Goal: Task Accomplishment & Management: Use online tool/utility

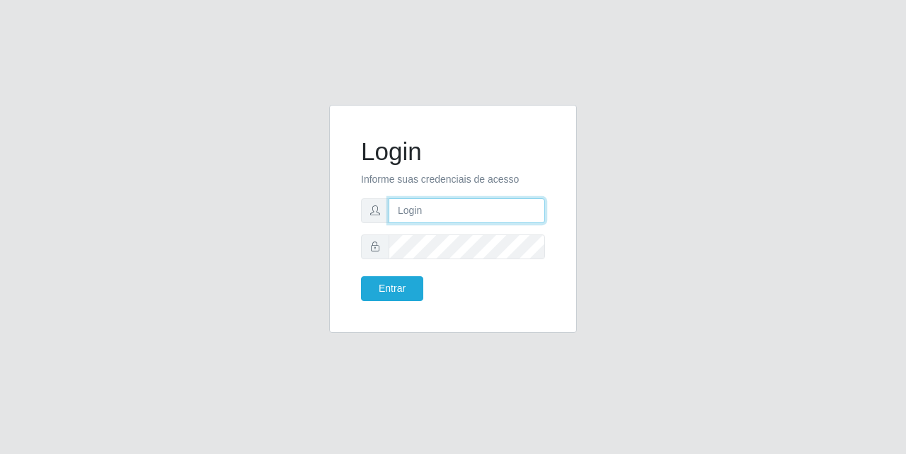
click at [426, 207] on input "text" at bounding box center [467, 210] width 157 height 25
type input "[EMAIL_ADDRESS][DOMAIN_NAME]"
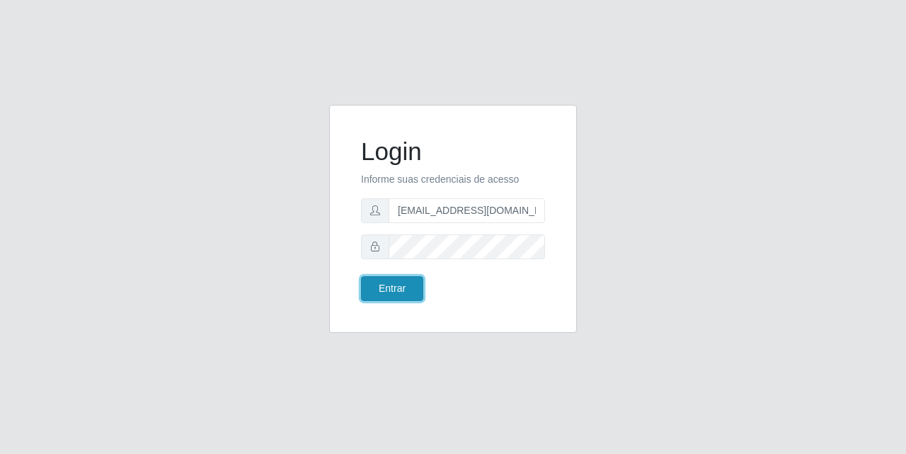
click at [402, 291] on button "Entrar" at bounding box center [392, 288] width 62 height 25
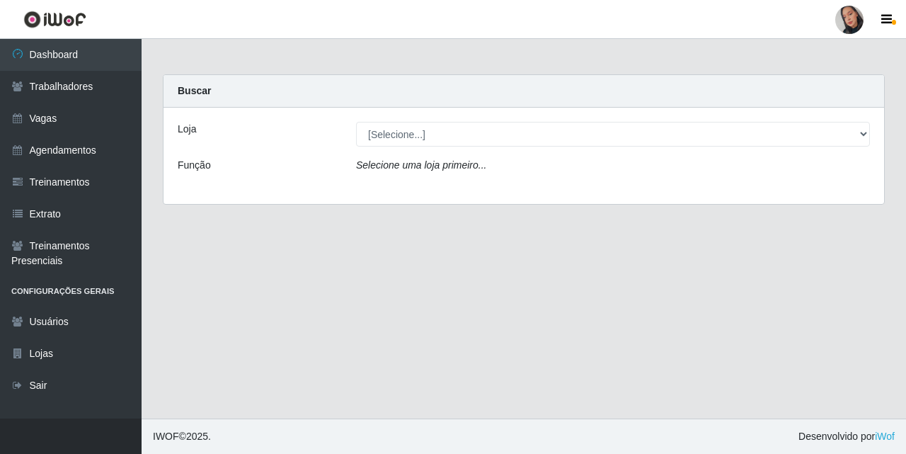
click at [400, 137] on select "[Selecione...] Supermercado [GEOGRAPHIC_DATA]" at bounding box center [613, 134] width 514 height 25
select select "165"
click at [356, 122] on select "[Selecione...] Supermercado [GEOGRAPHIC_DATA]" at bounding box center [613, 134] width 514 height 25
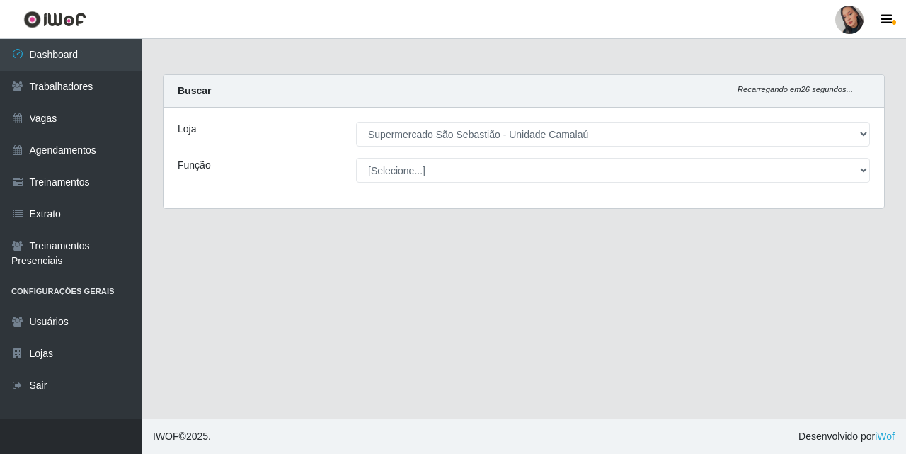
click at [838, 132] on select "[Selecione...] Supermercado [GEOGRAPHIC_DATA]" at bounding box center [613, 134] width 514 height 25
click at [356, 122] on select "[Selecione...] Supermercado [GEOGRAPHIC_DATA]" at bounding box center [613, 134] width 514 height 25
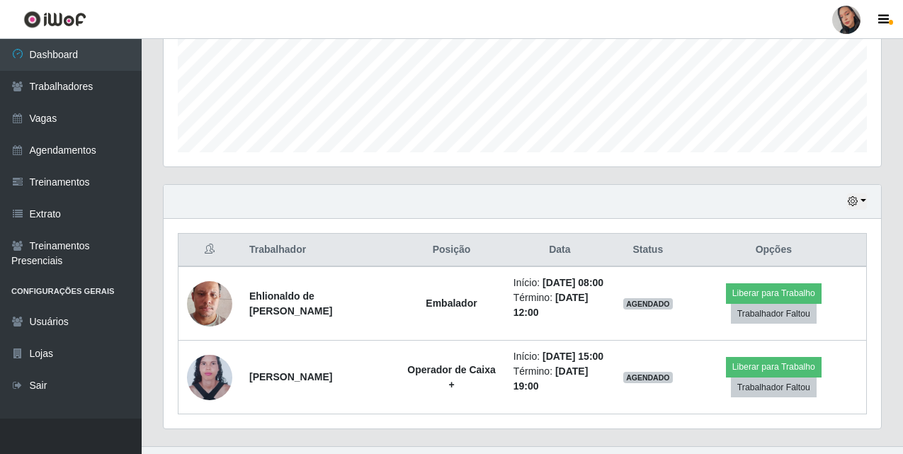
scroll to position [382, 0]
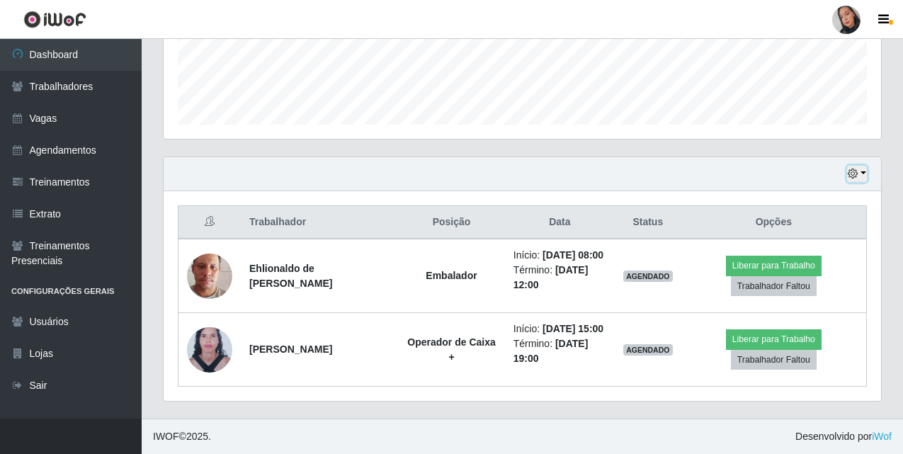
click at [866, 167] on button "button" at bounding box center [857, 174] width 20 height 16
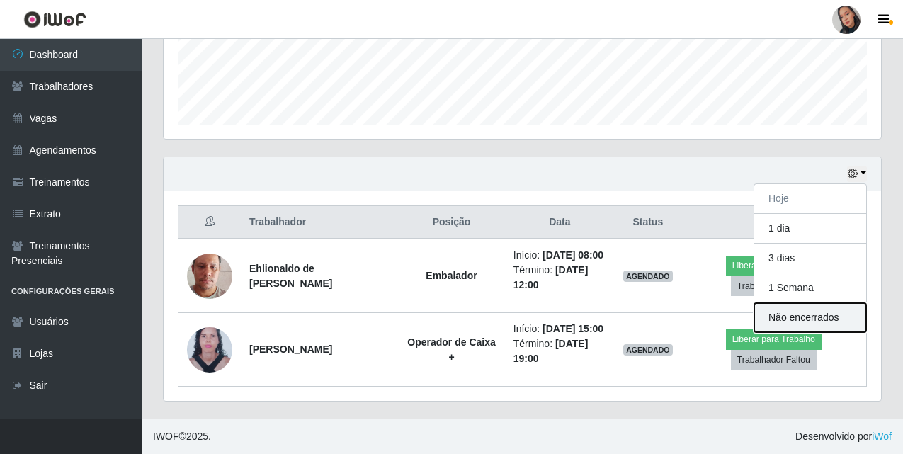
click at [839, 317] on button "Não encerrados" at bounding box center [810, 317] width 112 height 29
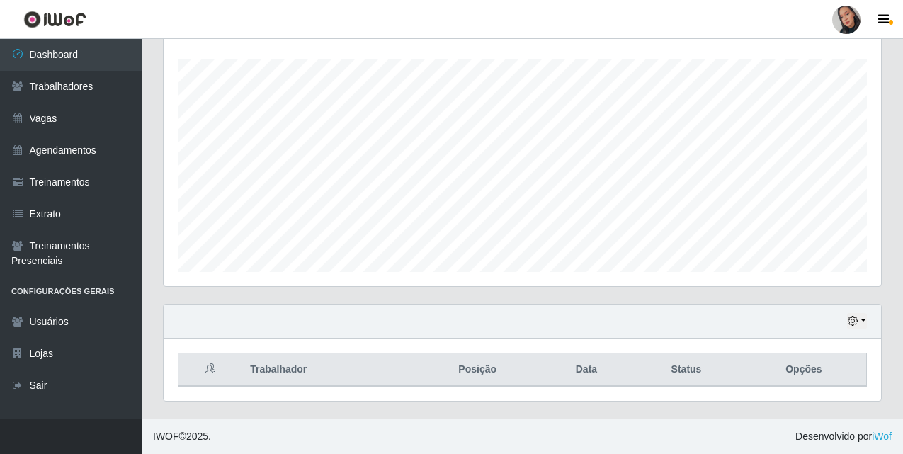
scroll to position [234, 0]
click at [851, 324] on icon "button" at bounding box center [853, 321] width 10 height 10
click at [853, 310] on div "Hoje 1 dia 3 dias 1 Semana Não encerrados" at bounding box center [522, 322] width 717 height 34
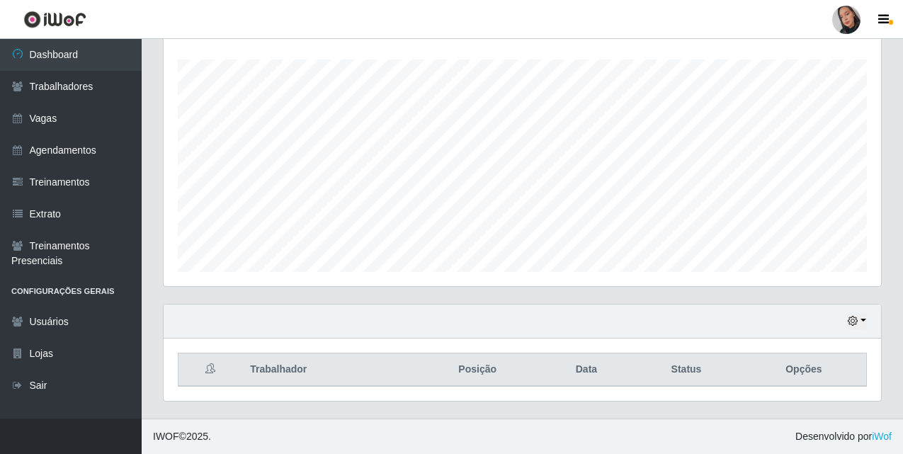
click at [856, 331] on div "Hoje 1 dia 3 dias 1 Semana Não encerrados" at bounding box center [522, 322] width 717 height 34
click at [858, 323] on button "button" at bounding box center [857, 321] width 20 height 16
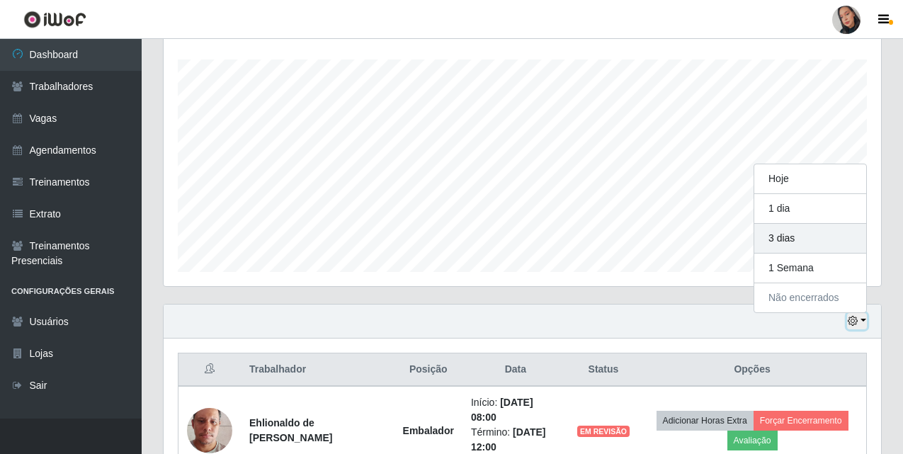
scroll to position [308, 0]
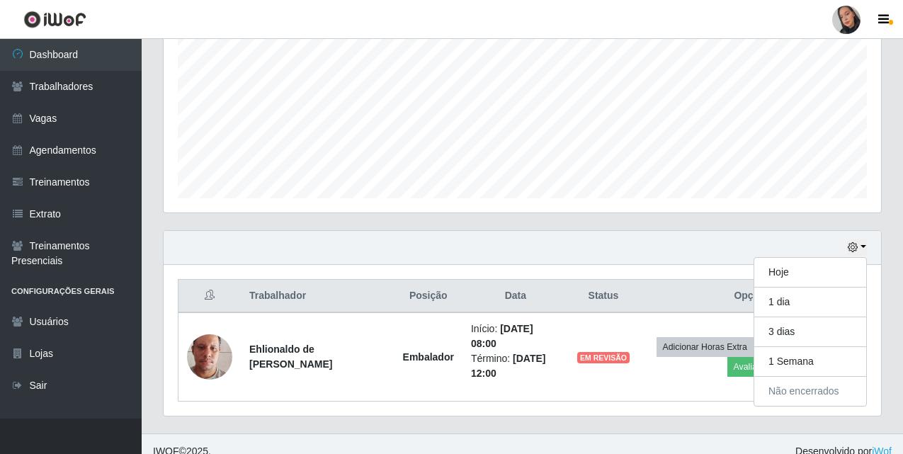
click at [693, 409] on div "Hoje 1 dia 3 dias 1 Semana Não encerrados Trabalhador Posição Data Status Opçõe…" at bounding box center [522, 331] width 740 height 203
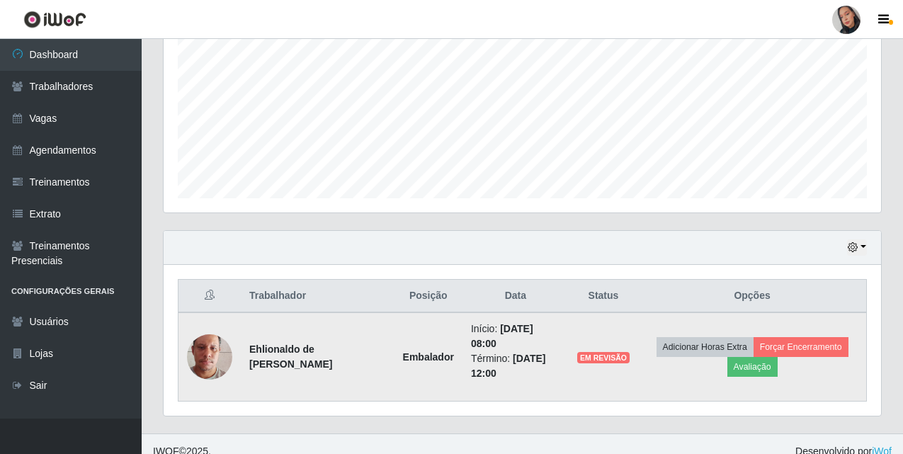
click at [763, 370] on td "Adicionar Horas Extra Forçar Encerramento Avaliação" at bounding box center [752, 356] width 228 height 89
click at [761, 368] on button "Avaliação" at bounding box center [752, 367] width 50 height 20
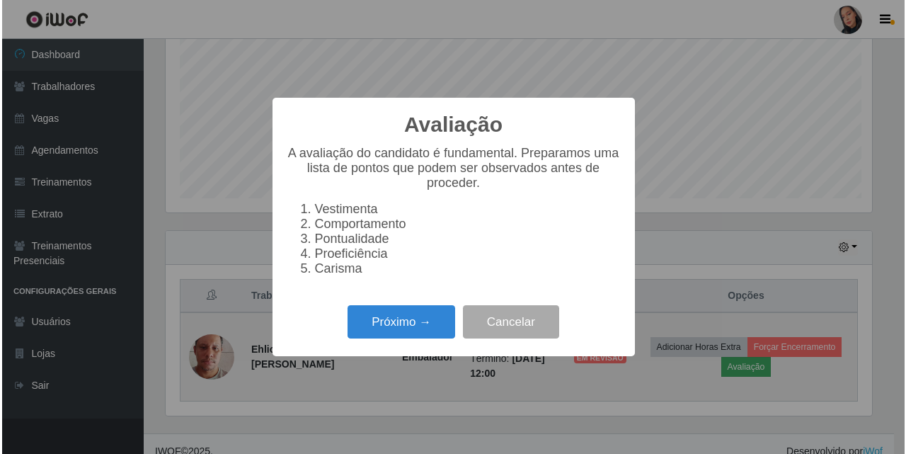
scroll to position [294, 710]
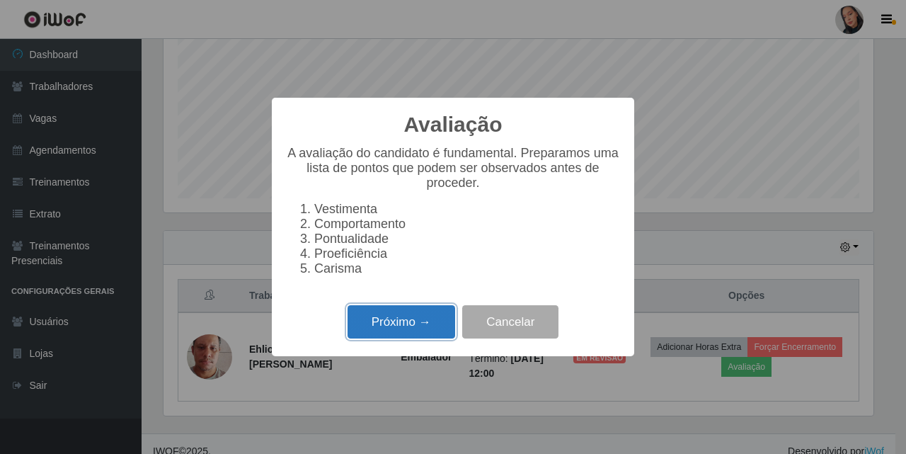
click at [394, 339] on button "Próximo →" at bounding box center [402, 321] width 108 height 33
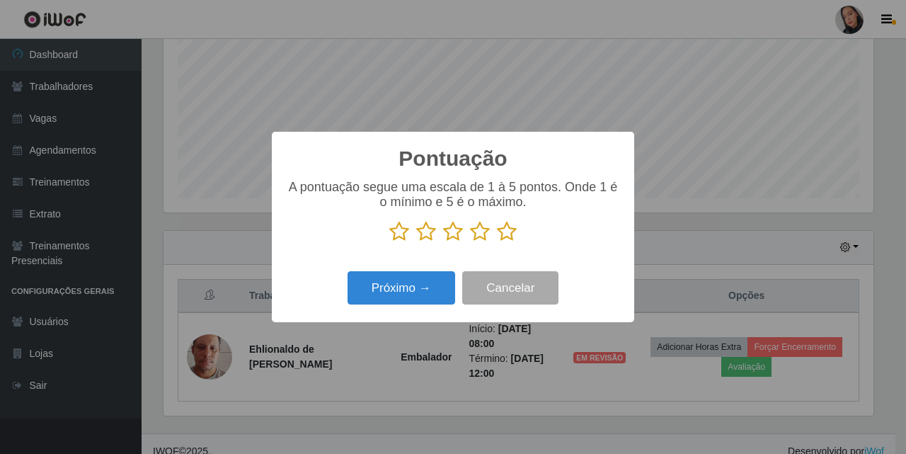
scroll to position [707905, 707489]
click at [518, 229] on p at bounding box center [453, 231] width 334 height 21
click at [511, 238] on icon at bounding box center [507, 231] width 20 height 21
click at [497, 242] on input "radio" at bounding box center [497, 242] width 0 height 0
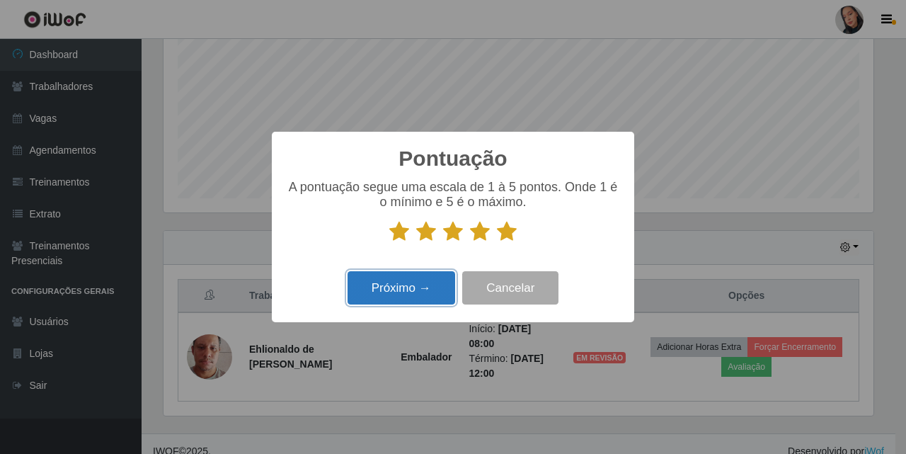
click at [450, 282] on button "Próximo →" at bounding box center [402, 287] width 108 height 33
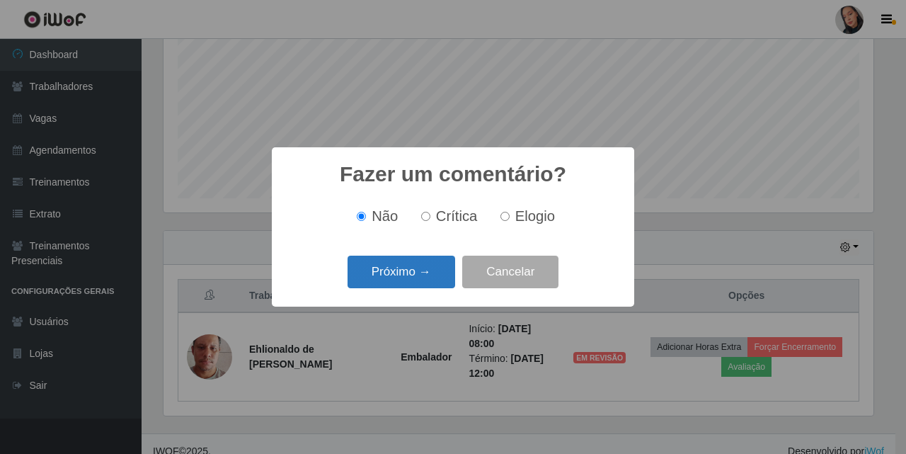
click at [436, 280] on button "Próximo →" at bounding box center [402, 272] width 108 height 33
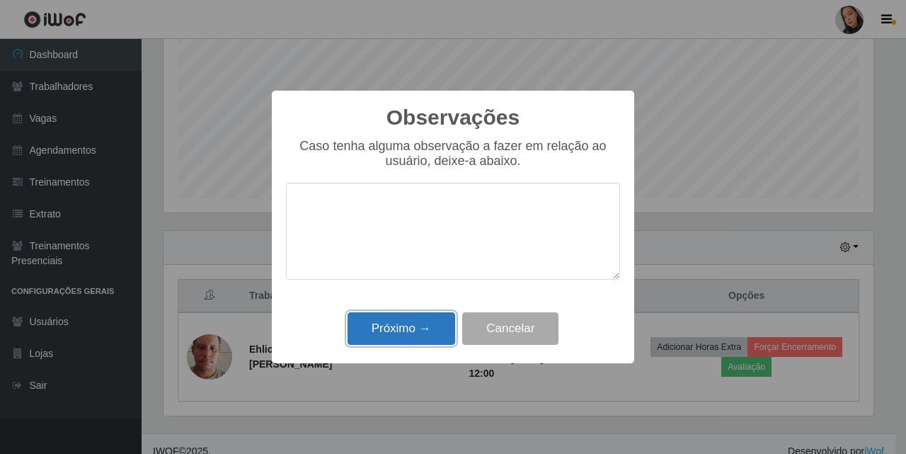
click at [434, 333] on button "Próximo →" at bounding box center [402, 328] width 108 height 33
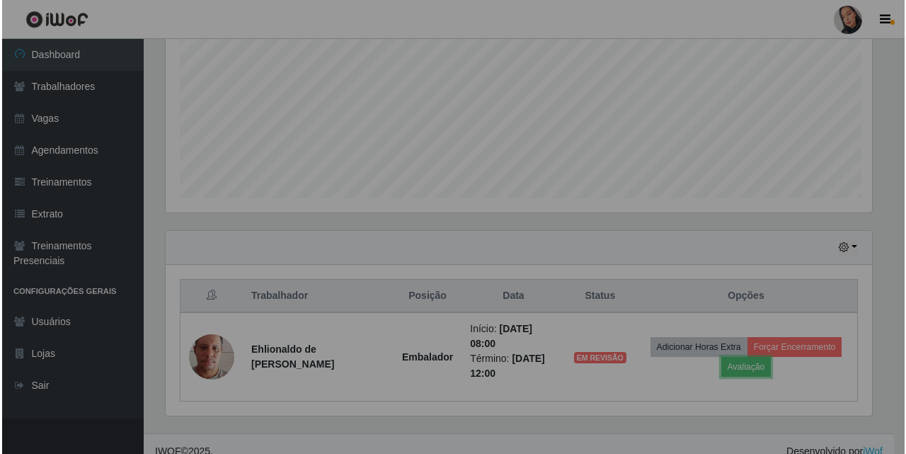
scroll to position [294, 717]
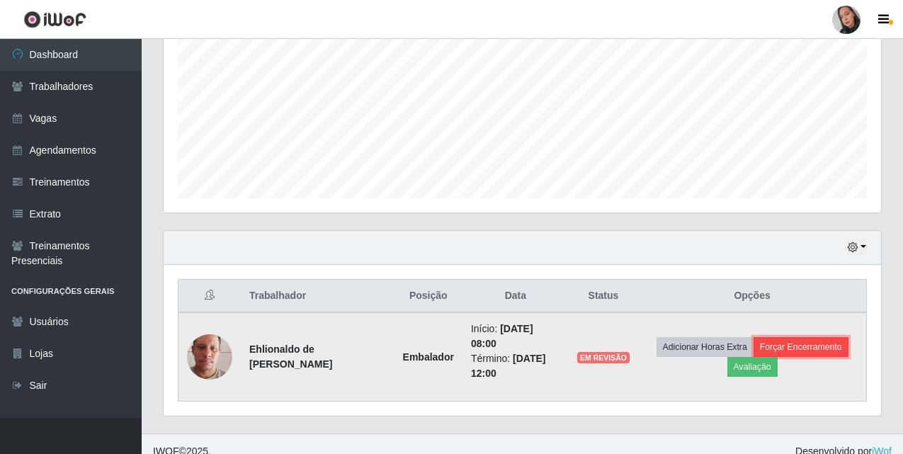
click at [802, 337] on button "Forçar Encerramento" at bounding box center [801, 347] width 95 height 20
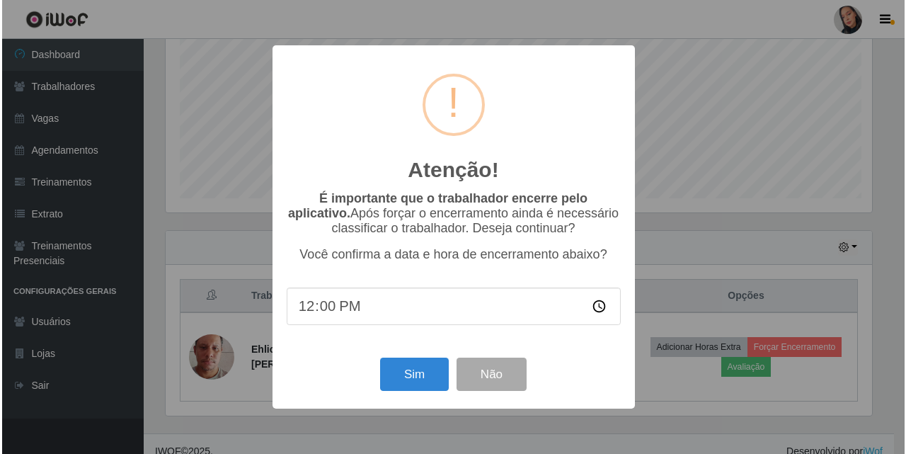
scroll to position [294, 710]
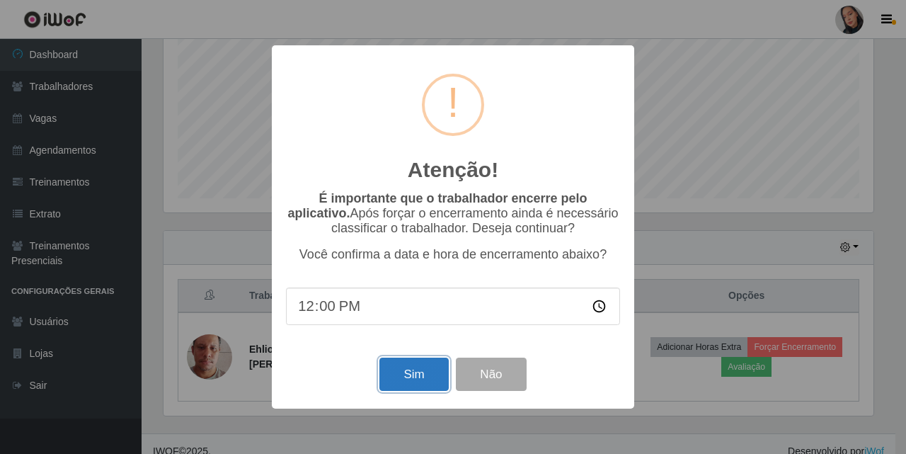
click at [395, 385] on button "Sim" at bounding box center [414, 374] width 69 height 33
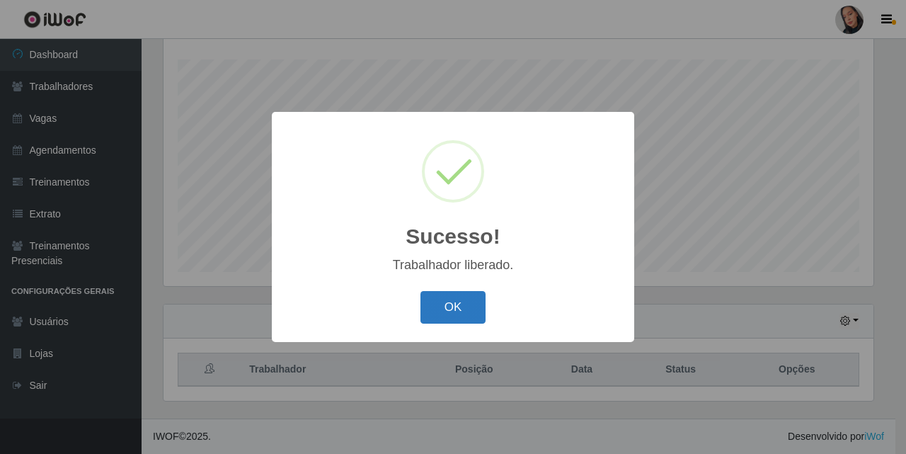
click at [444, 309] on button "OK" at bounding box center [454, 307] width 66 height 33
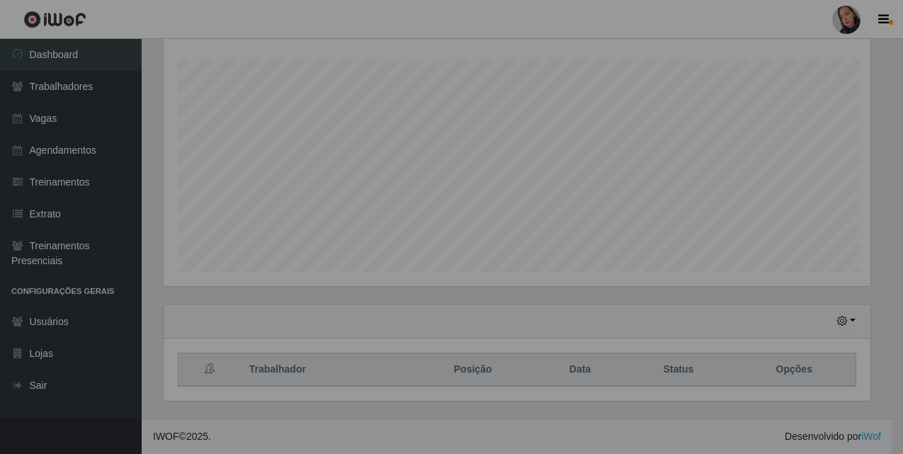
scroll to position [294, 717]
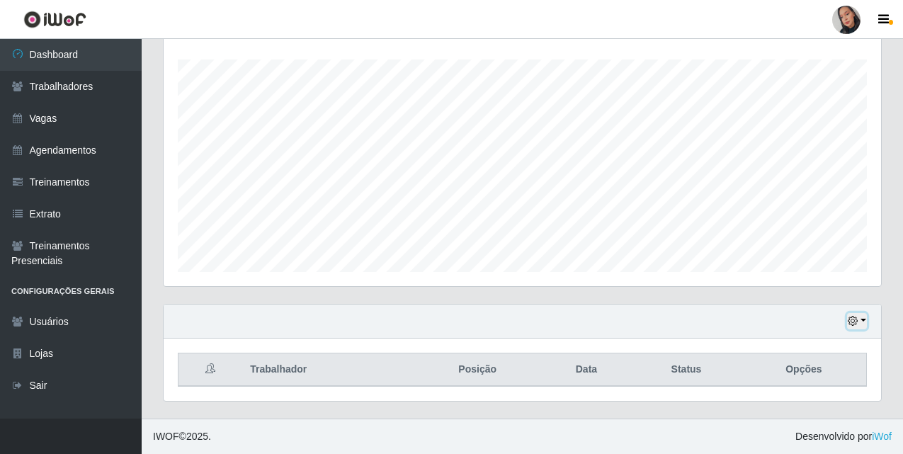
click at [861, 324] on button "button" at bounding box center [857, 321] width 20 height 16
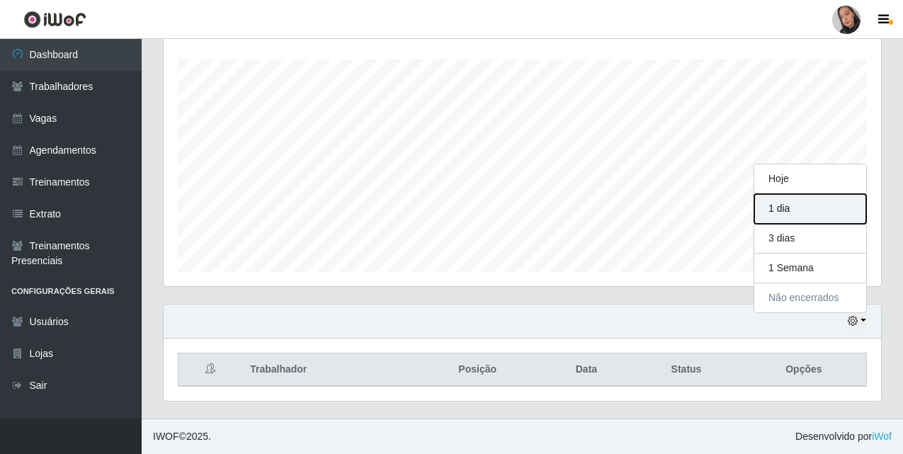
click at [795, 220] on button "1 dia" at bounding box center [810, 209] width 112 height 30
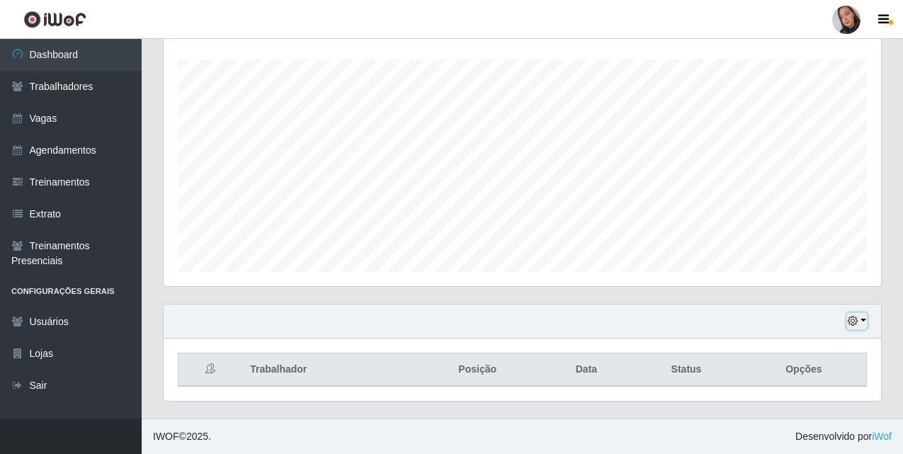
click at [861, 323] on button "button" at bounding box center [857, 321] width 20 height 16
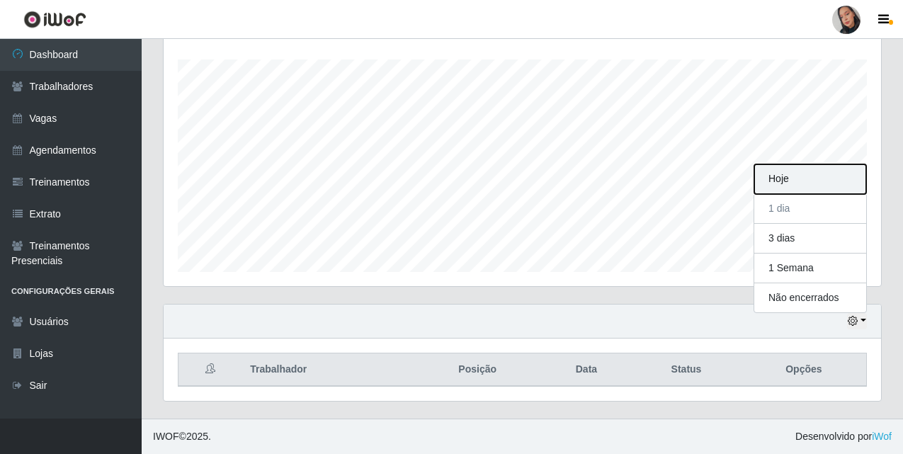
click at [794, 179] on button "Hoje" at bounding box center [810, 179] width 112 height 30
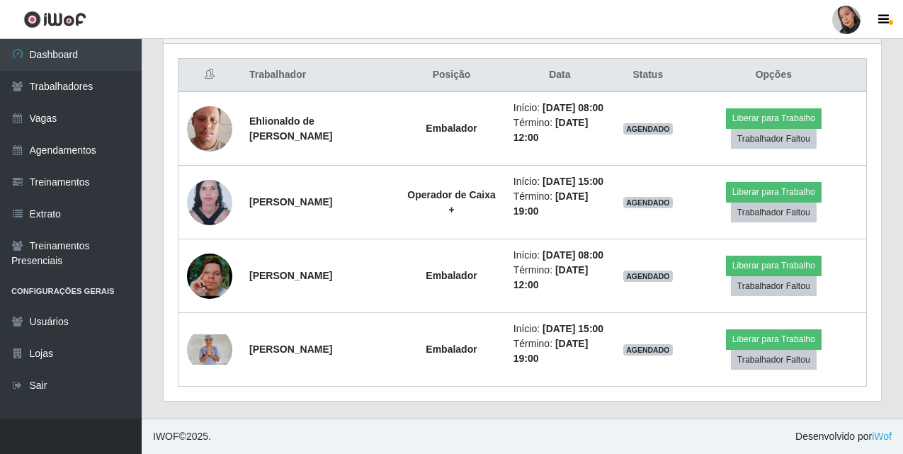
scroll to position [382, 0]
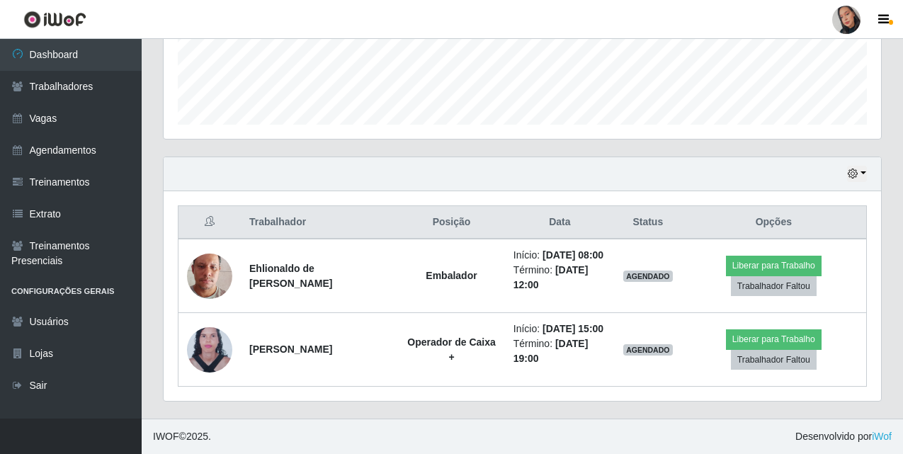
drag, startPoint x: 846, startPoint y: 181, endPoint x: 861, endPoint y: 174, distance: 16.8
click at [846, 181] on div "Hoje 1 dia 3 dias 1 Semana Não encerrados" at bounding box center [522, 174] width 717 height 34
click at [862, 174] on button "button" at bounding box center [857, 174] width 20 height 16
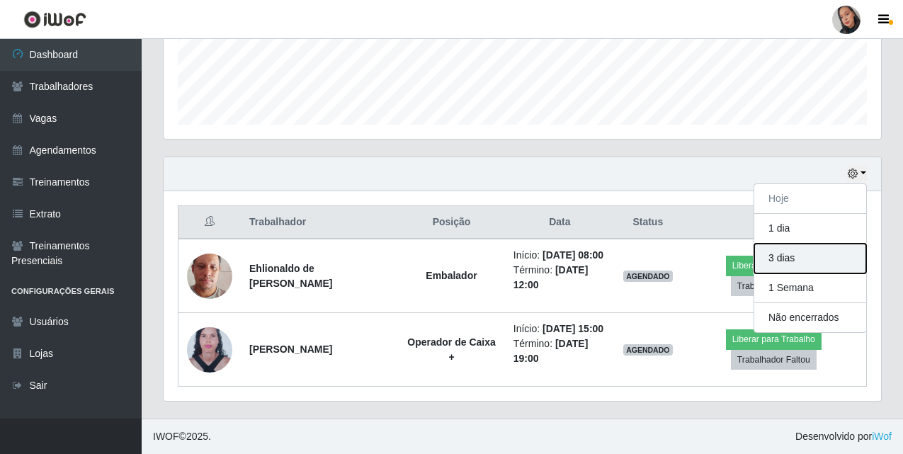
click at [816, 253] on button "3 dias" at bounding box center [810, 259] width 112 height 30
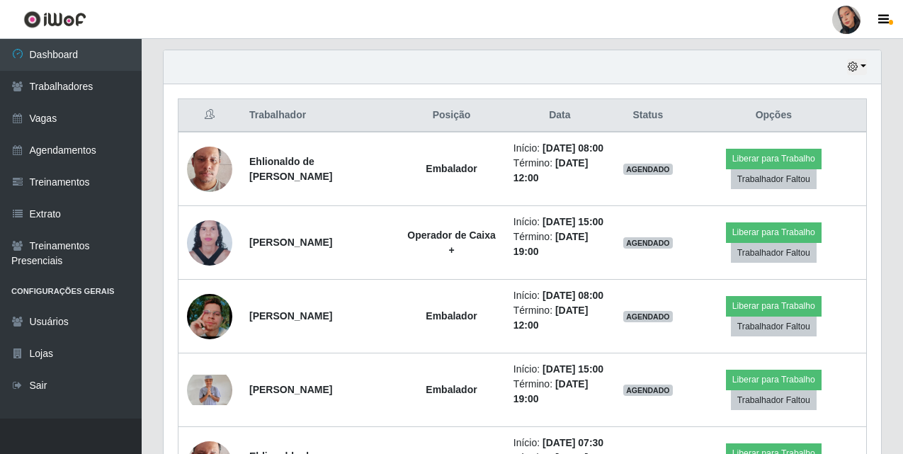
scroll to position [445, 0]
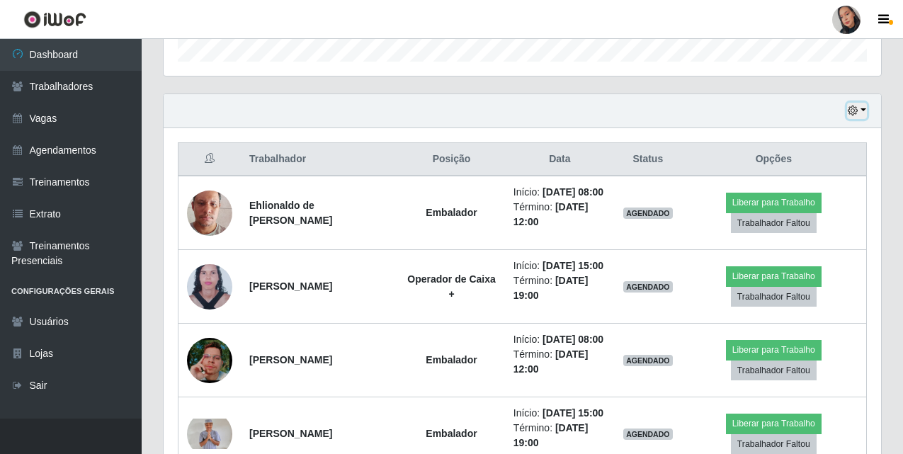
click at [851, 114] on icon "button" at bounding box center [853, 111] width 10 height 10
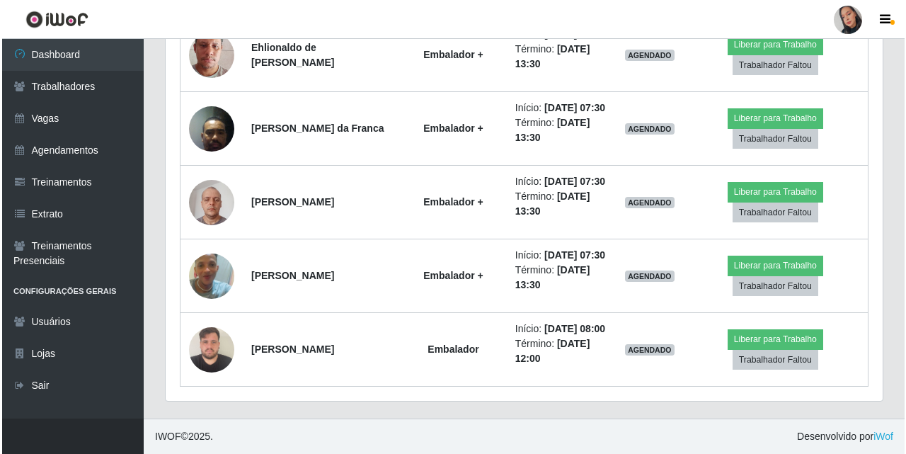
scroll to position [1031, 0]
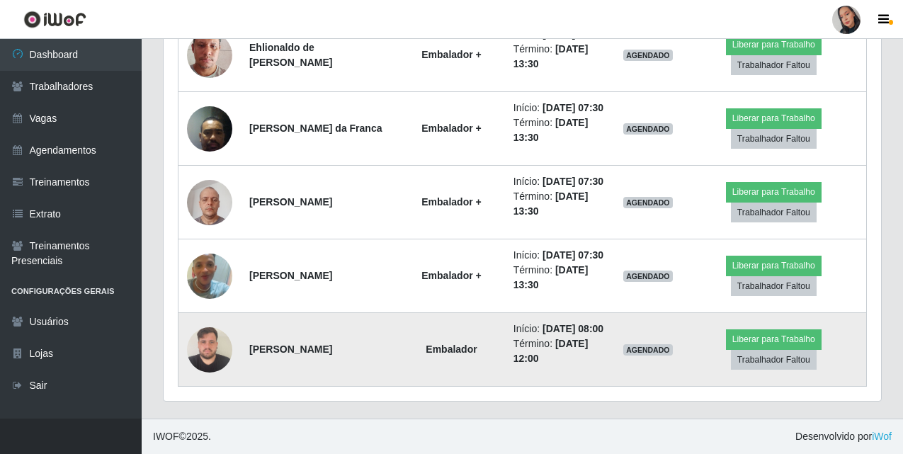
click at [210, 341] on img at bounding box center [209, 349] width 45 height 60
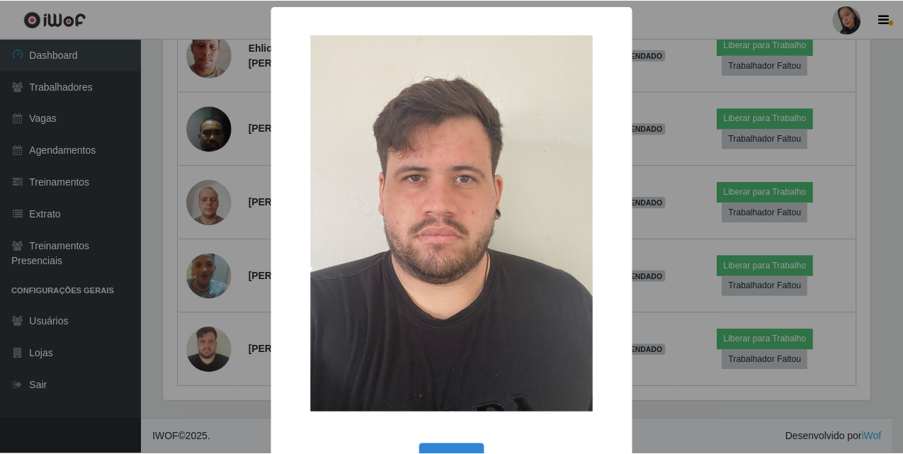
scroll to position [47, 0]
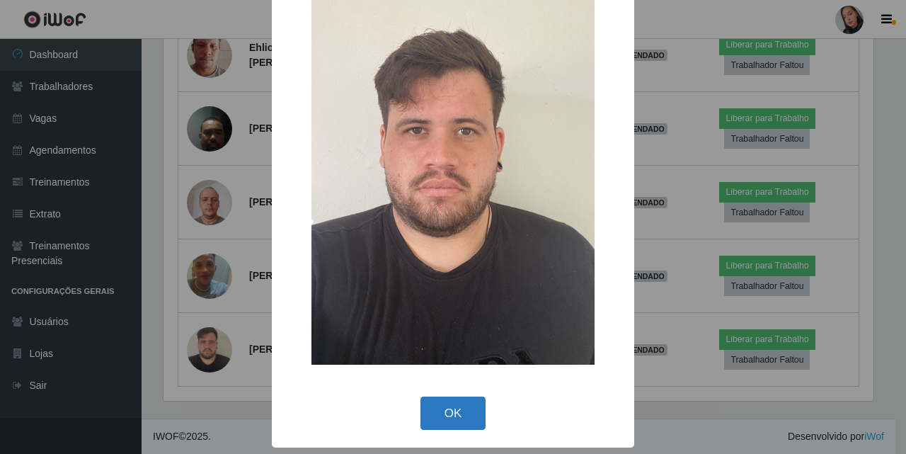
click at [453, 424] on button "OK" at bounding box center [454, 413] width 66 height 33
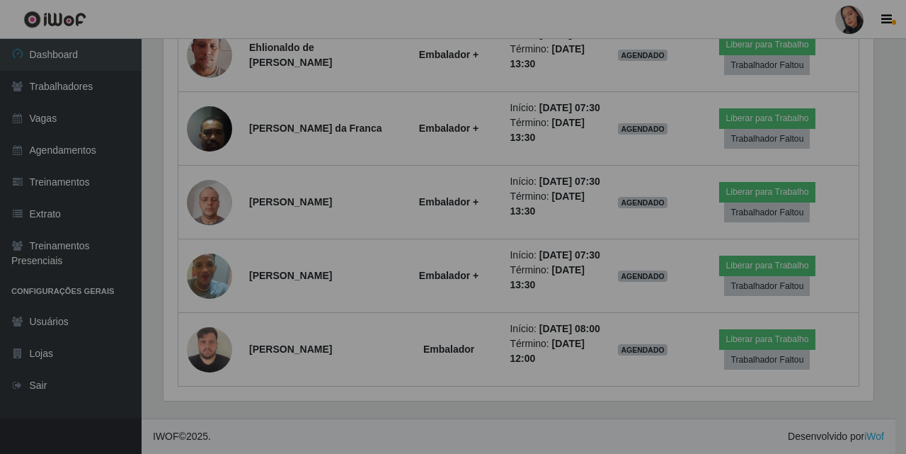
click at [453, 424] on div "× OK Cancel" at bounding box center [453, 227] width 906 height 454
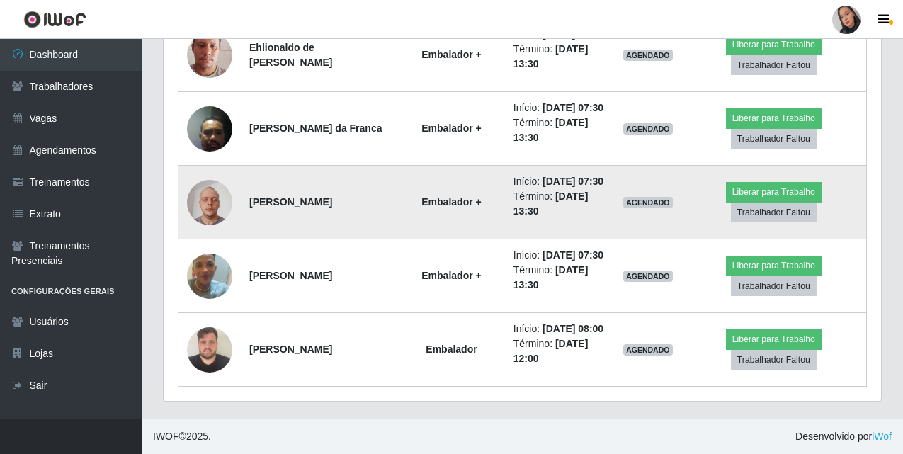
scroll to position [465, 0]
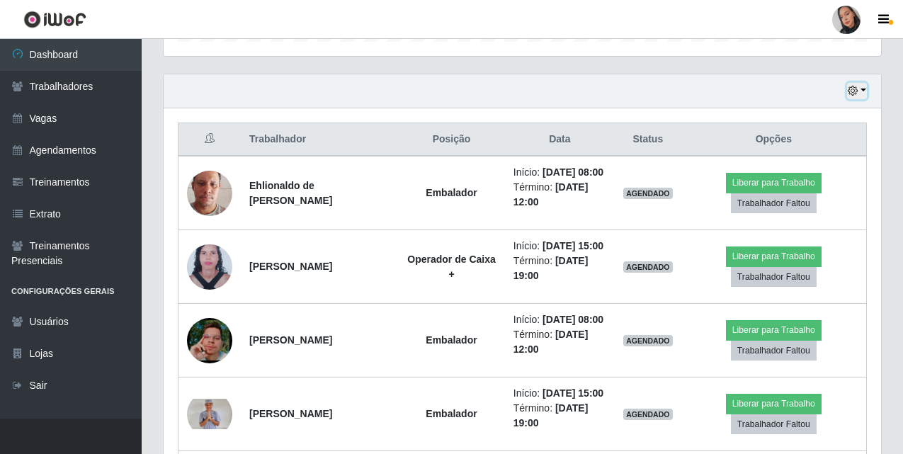
click at [861, 96] on button "button" at bounding box center [857, 91] width 20 height 16
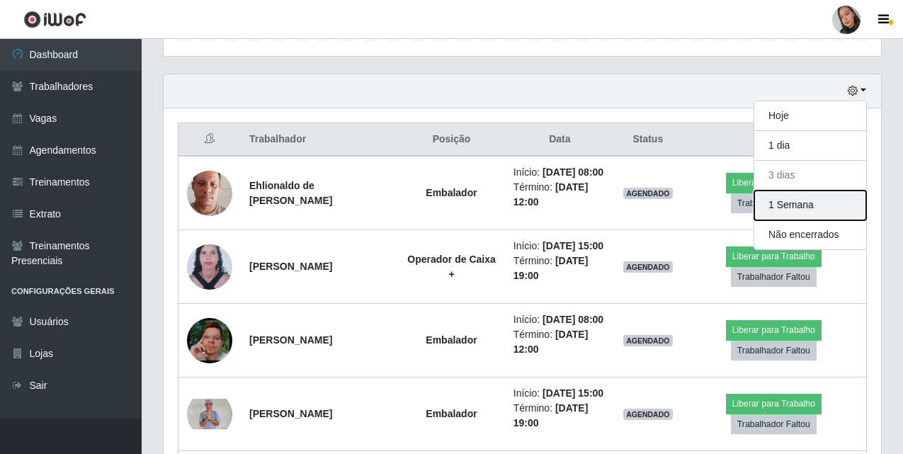
click at [822, 207] on button "1 Semana" at bounding box center [810, 206] width 112 height 30
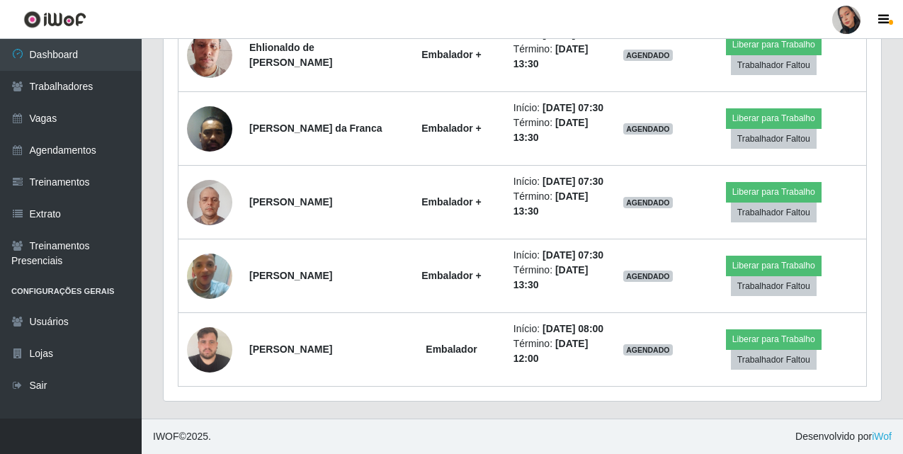
scroll to position [1031, 0]
click at [852, 7] on div at bounding box center [846, 20] width 28 height 28
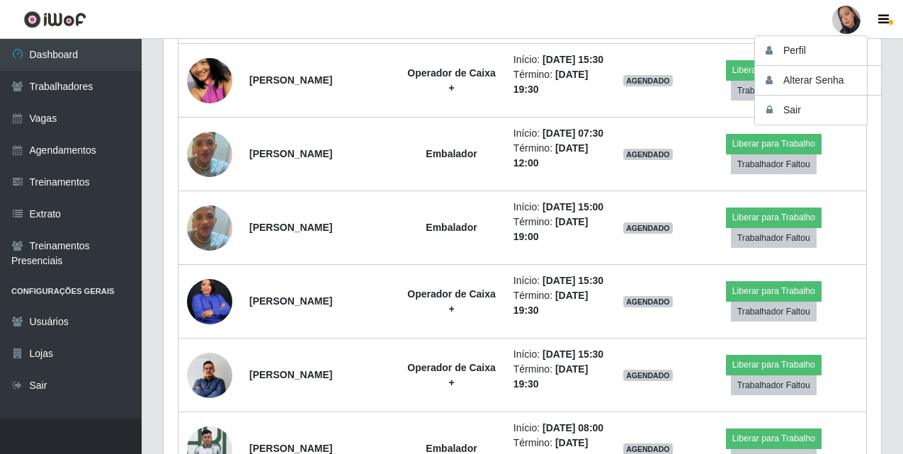
scroll to position [1421, 0]
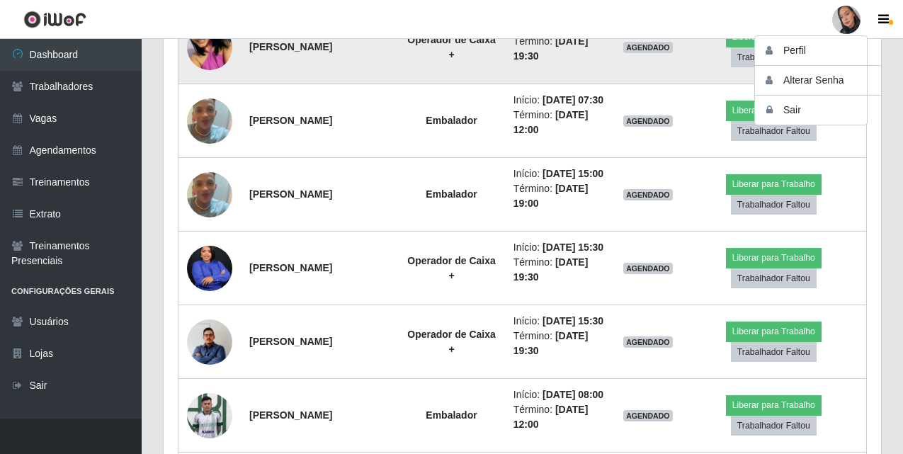
click at [205, 88] on img at bounding box center [209, 47] width 45 height 81
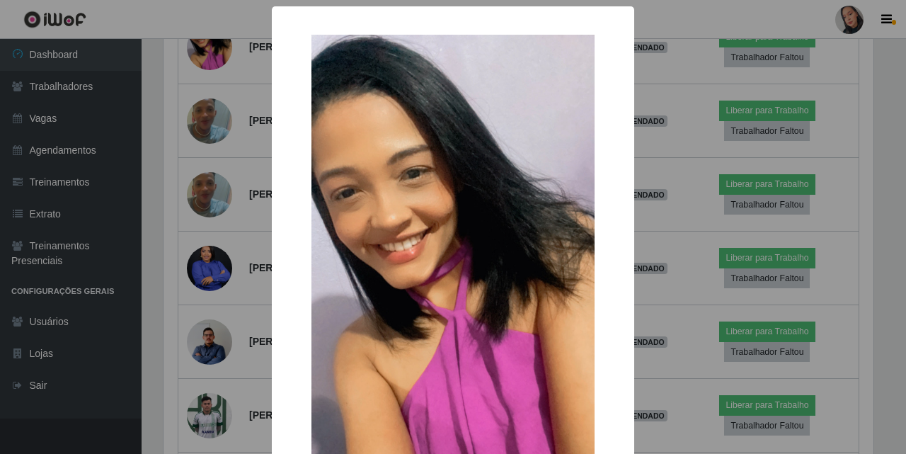
click at [842, 279] on div "× OK Cancel" at bounding box center [453, 227] width 906 height 454
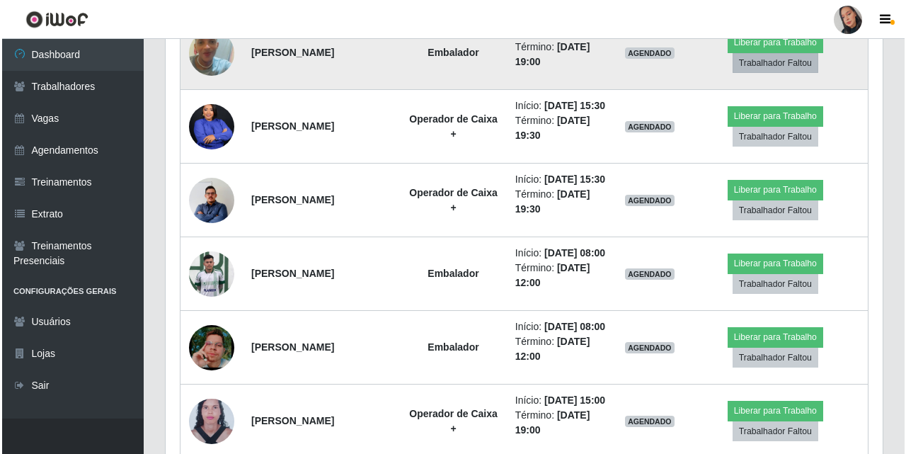
scroll to position [1633, 0]
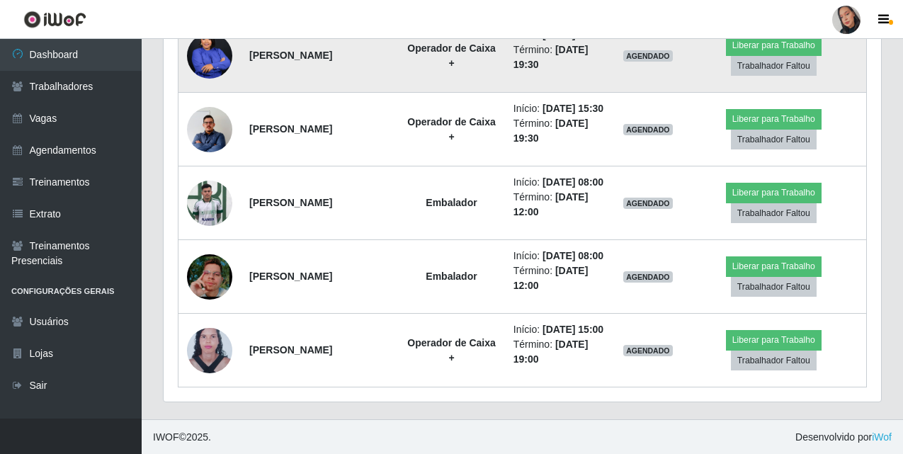
click at [212, 84] on img at bounding box center [209, 55] width 45 height 57
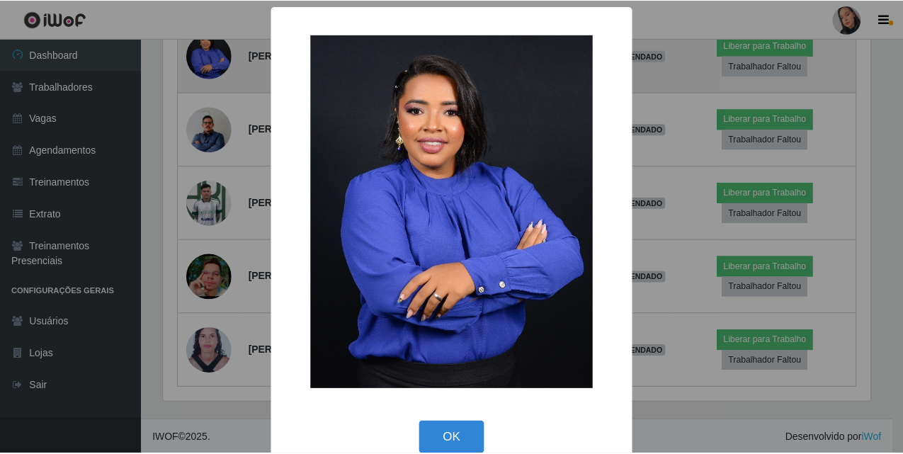
scroll to position [294, 710]
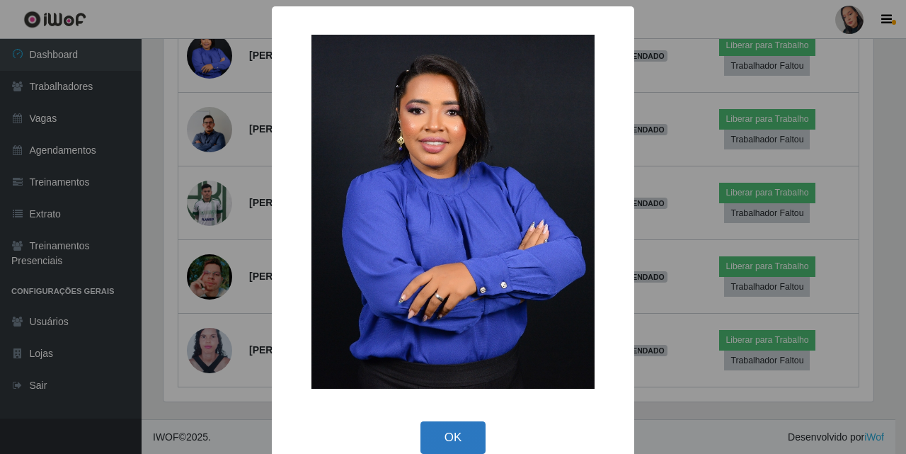
click at [452, 435] on button "OK" at bounding box center [454, 437] width 66 height 33
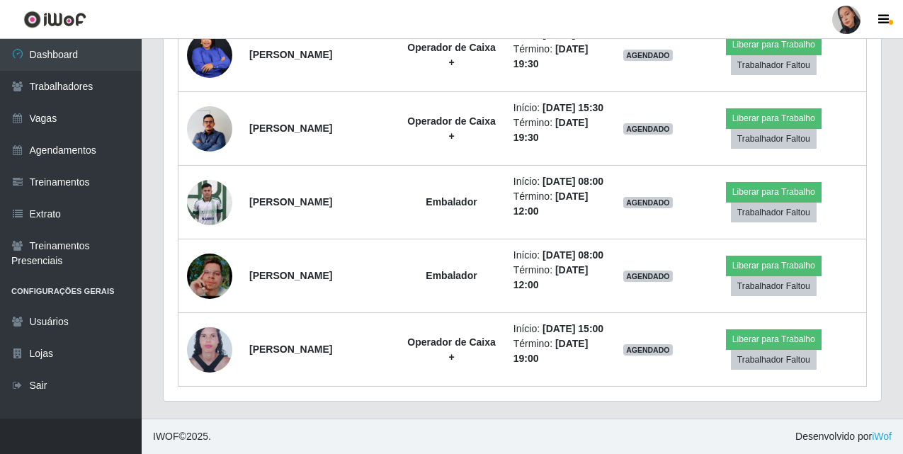
scroll to position [1916, 0]
click at [836, 16] on div at bounding box center [846, 20] width 28 height 28
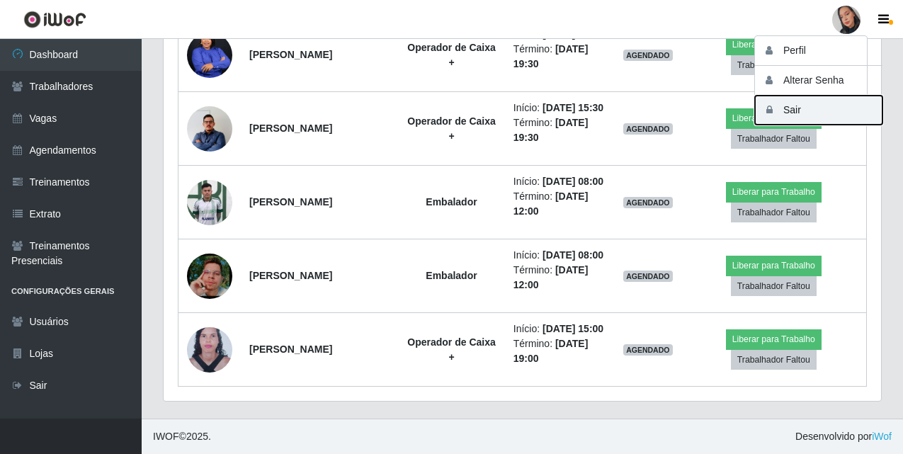
click at [844, 114] on button "Sair" at bounding box center [818, 110] width 127 height 29
